Goal: Information Seeking & Learning: Learn about a topic

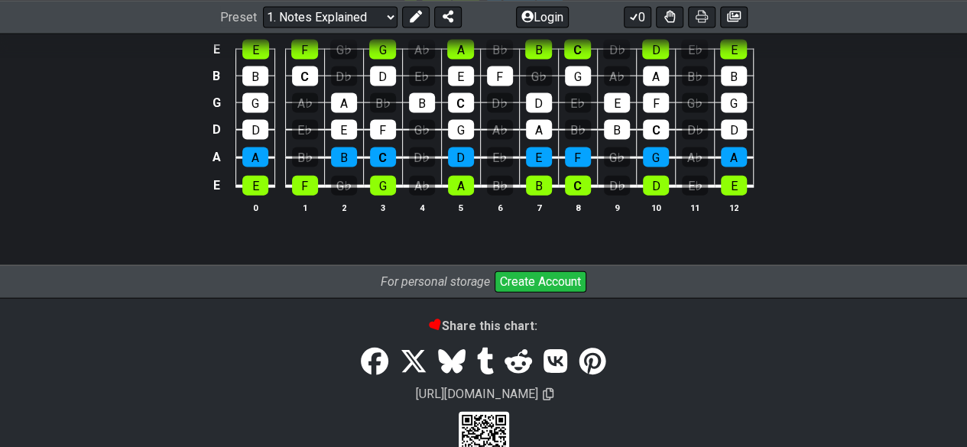
scroll to position [1677, 0]
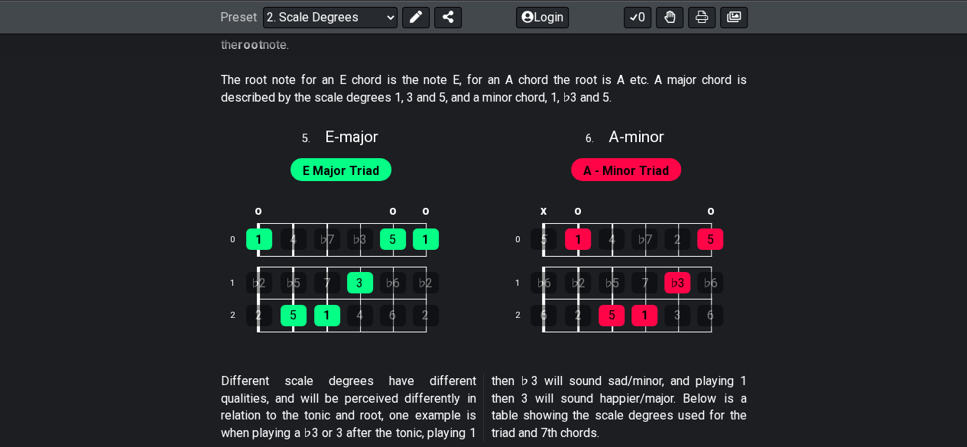
scroll to position [2310, 0]
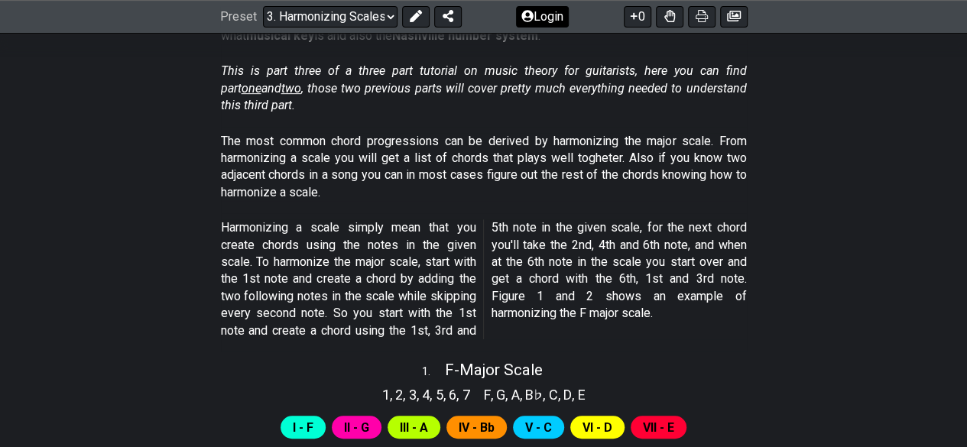
scroll to position [242, 0]
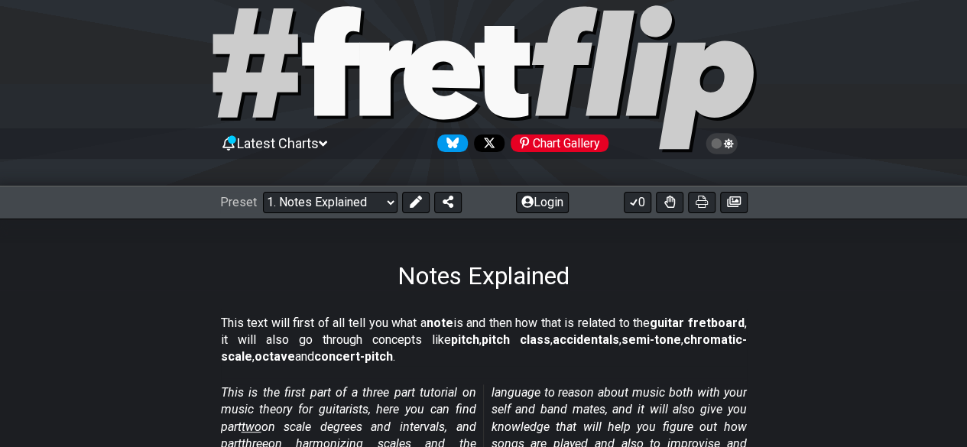
scroll to position [28, 0]
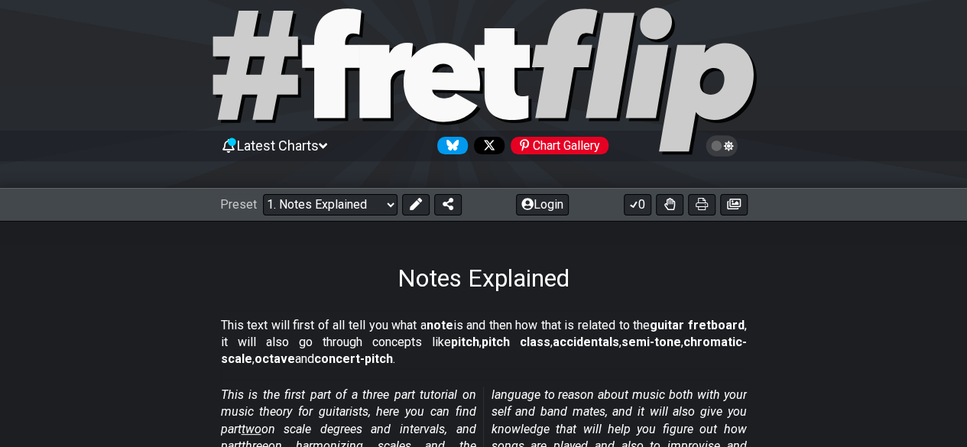
click at [389, 138] on div "Latest Charts Chart Gallery" at bounding box center [484, 146] width 528 height 24
click at [327, 145] on icon at bounding box center [323, 145] width 8 height 5
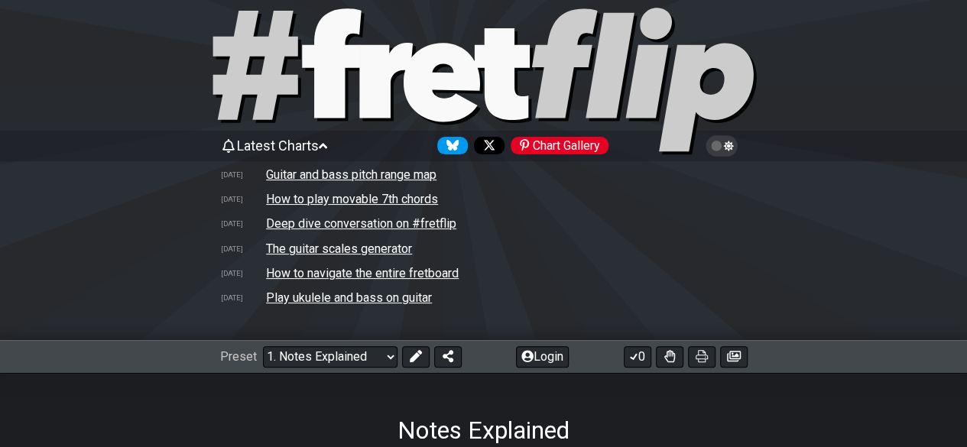
click at [327, 145] on icon at bounding box center [323, 146] width 8 height 14
